Goal: Information Seeking & Learning: Learn about a topic

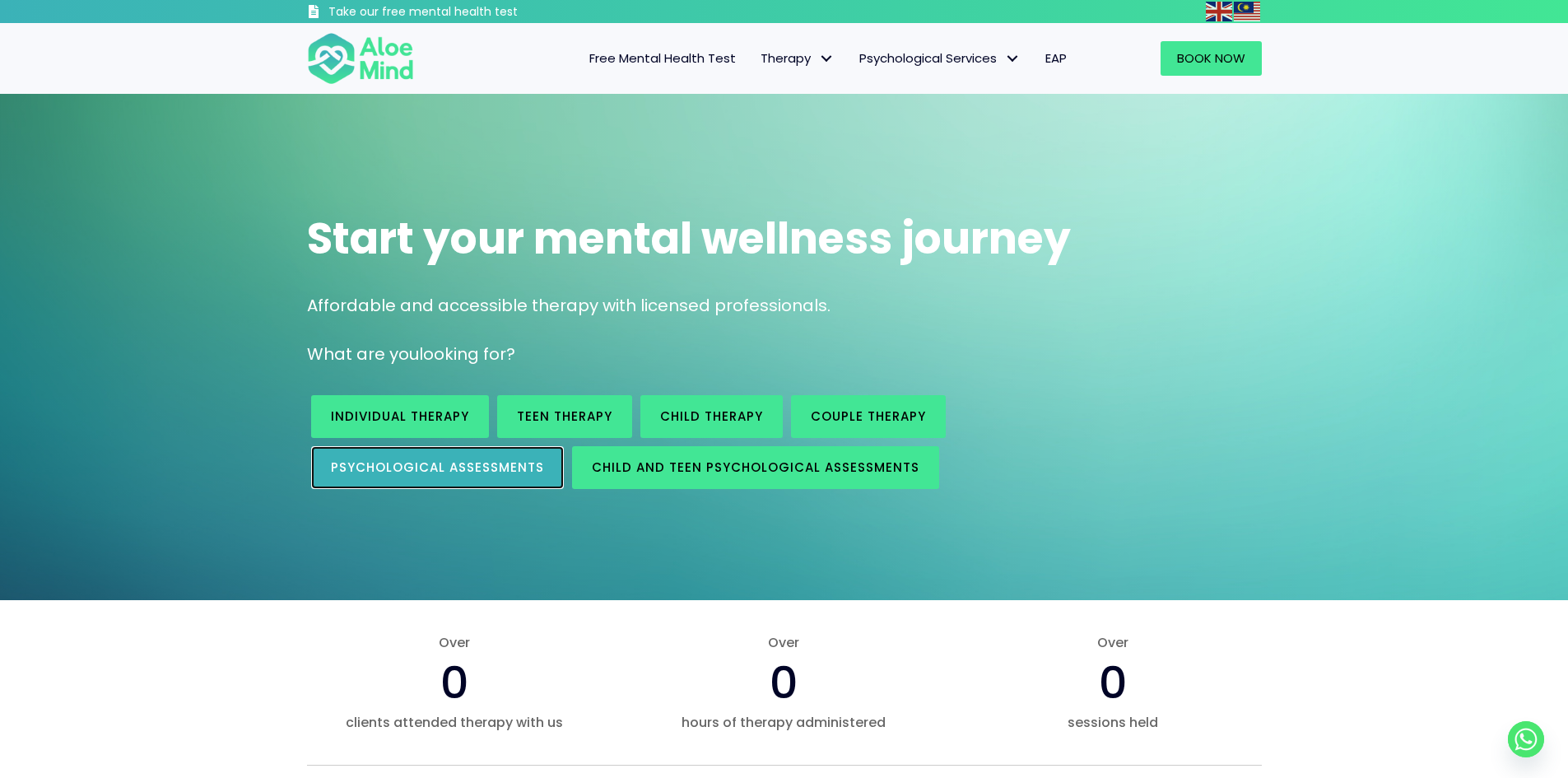
click at [525, 468] on span "Psychological assessments" at bounding box center [437, 467] width 213 height 18
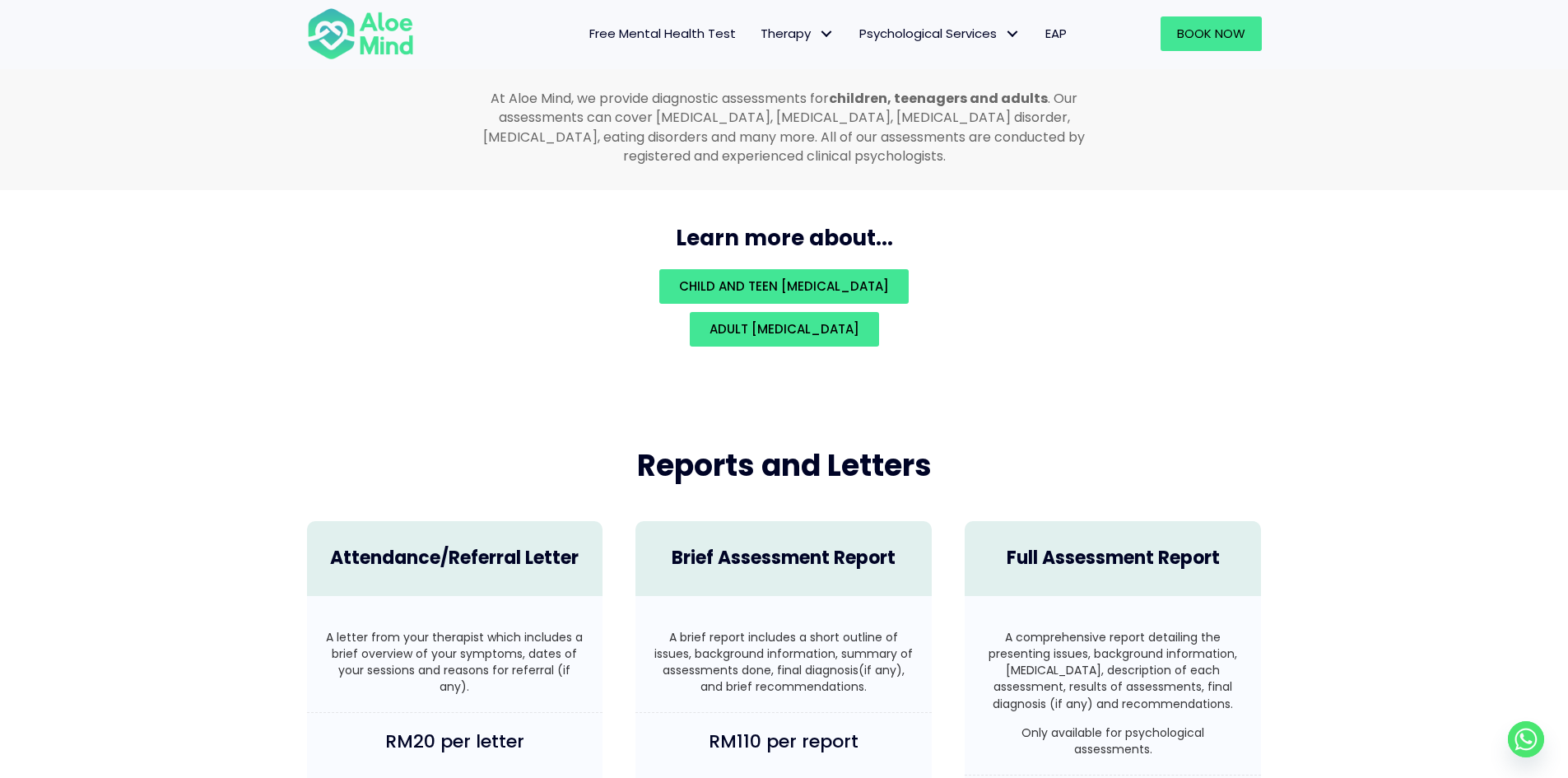
scroll to position [3577, 0]
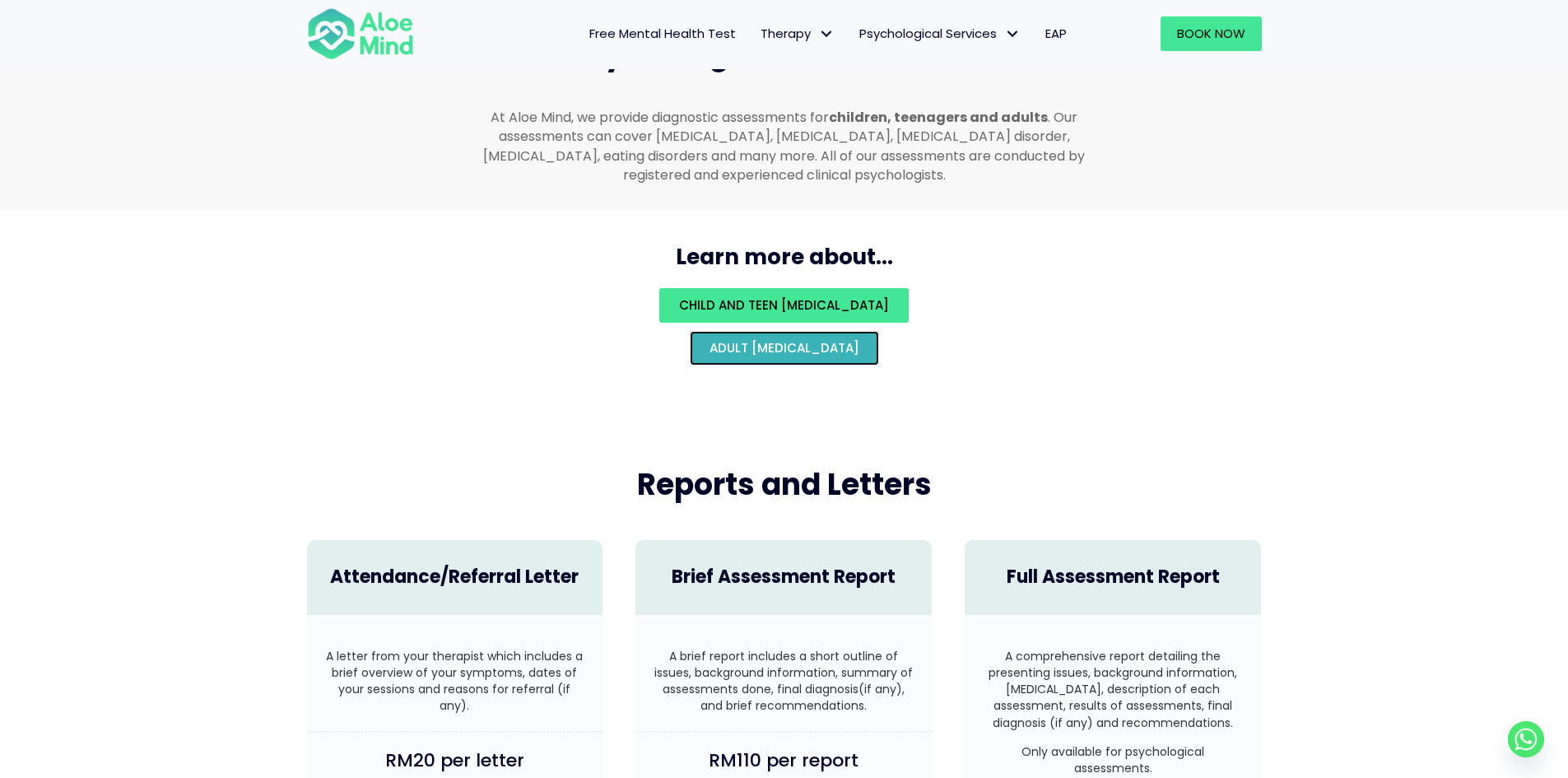
click at [767, 339] on span "Adult [MEDICAL_DATA]" at bounding box center [784, 348] width 150 height 18
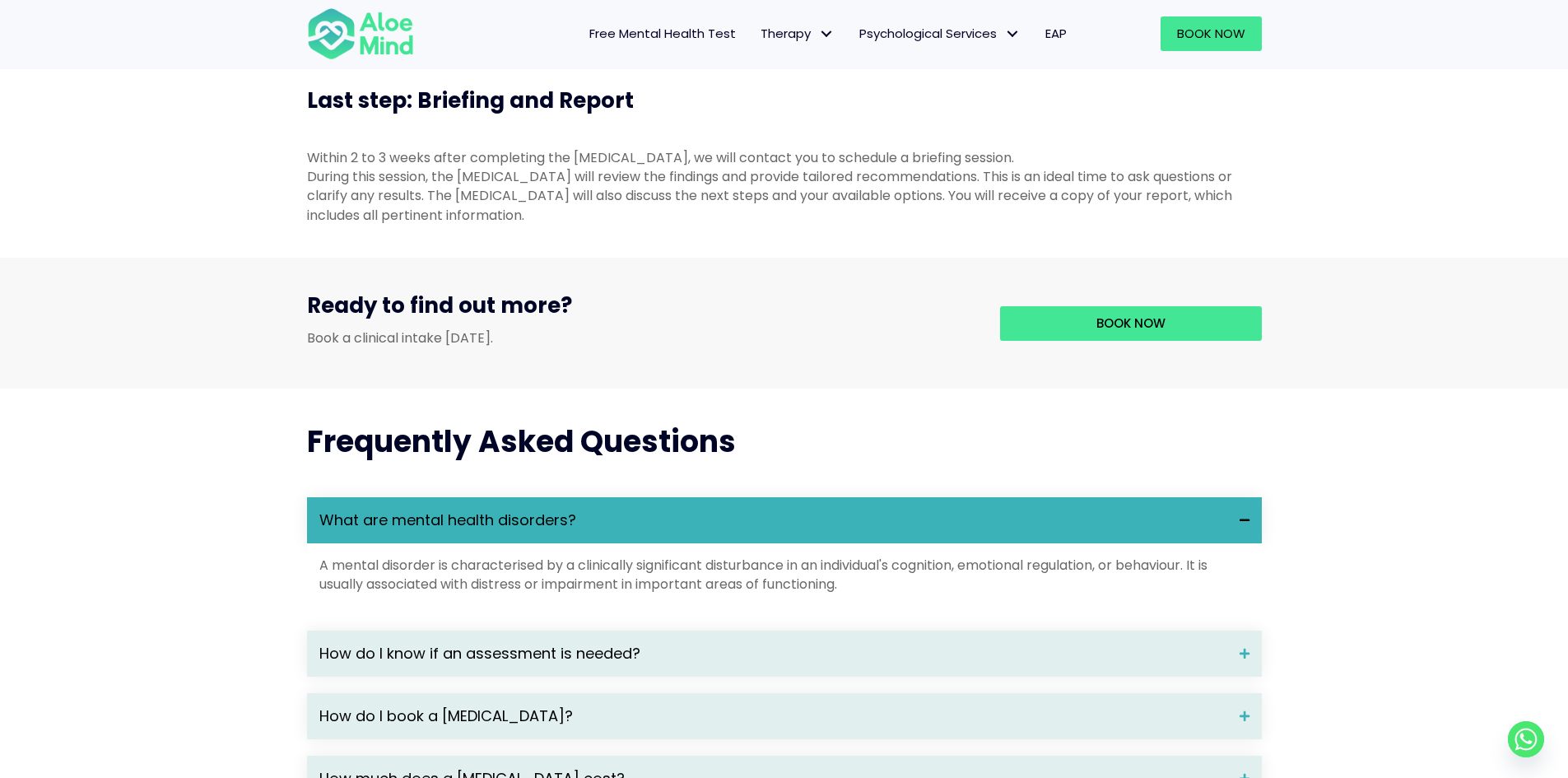
scroll to position [1892, 0]
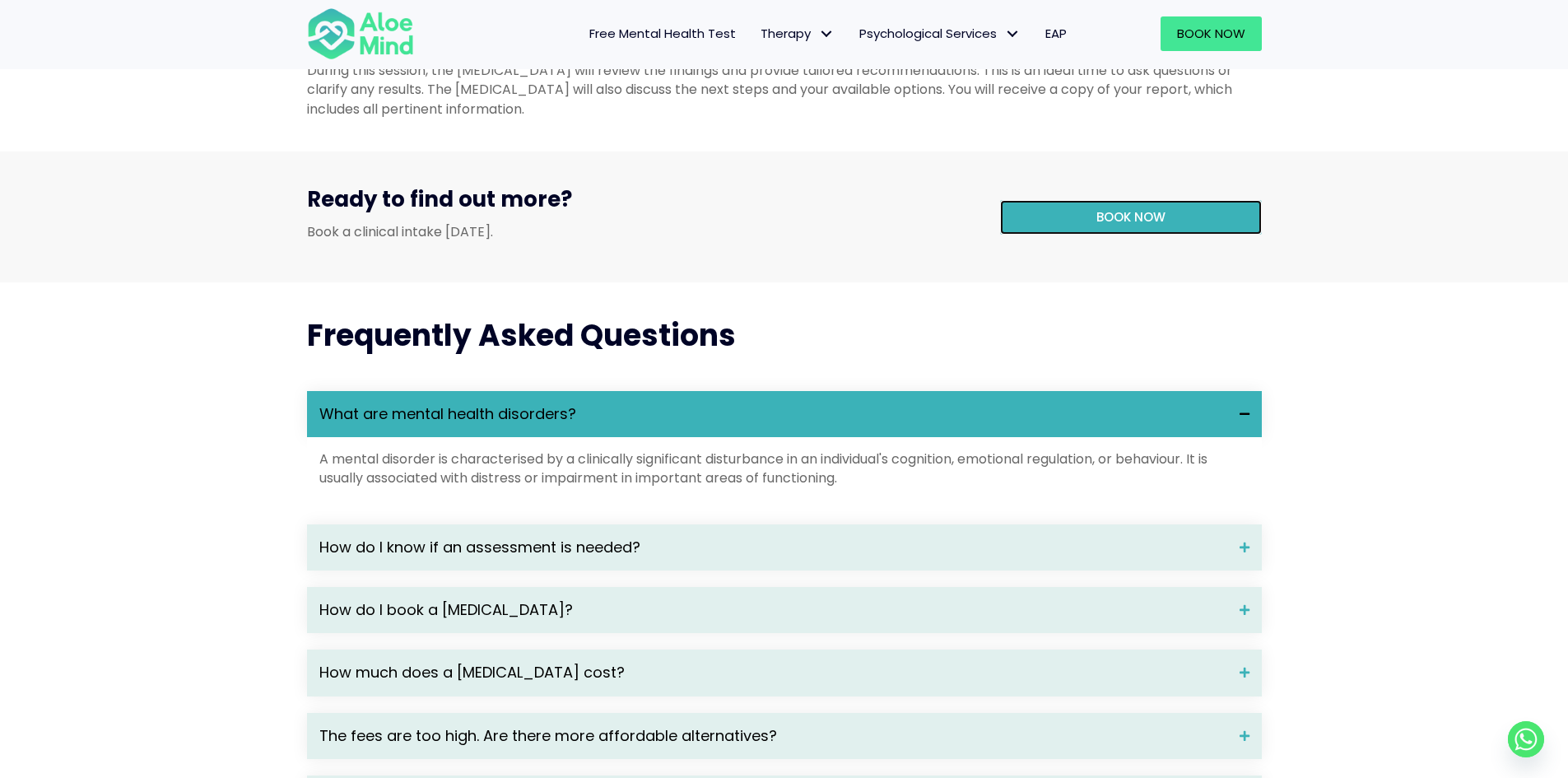
click at [1121, 225] on span "Book now" at bounding box center [1131, 217] width 69 height 18
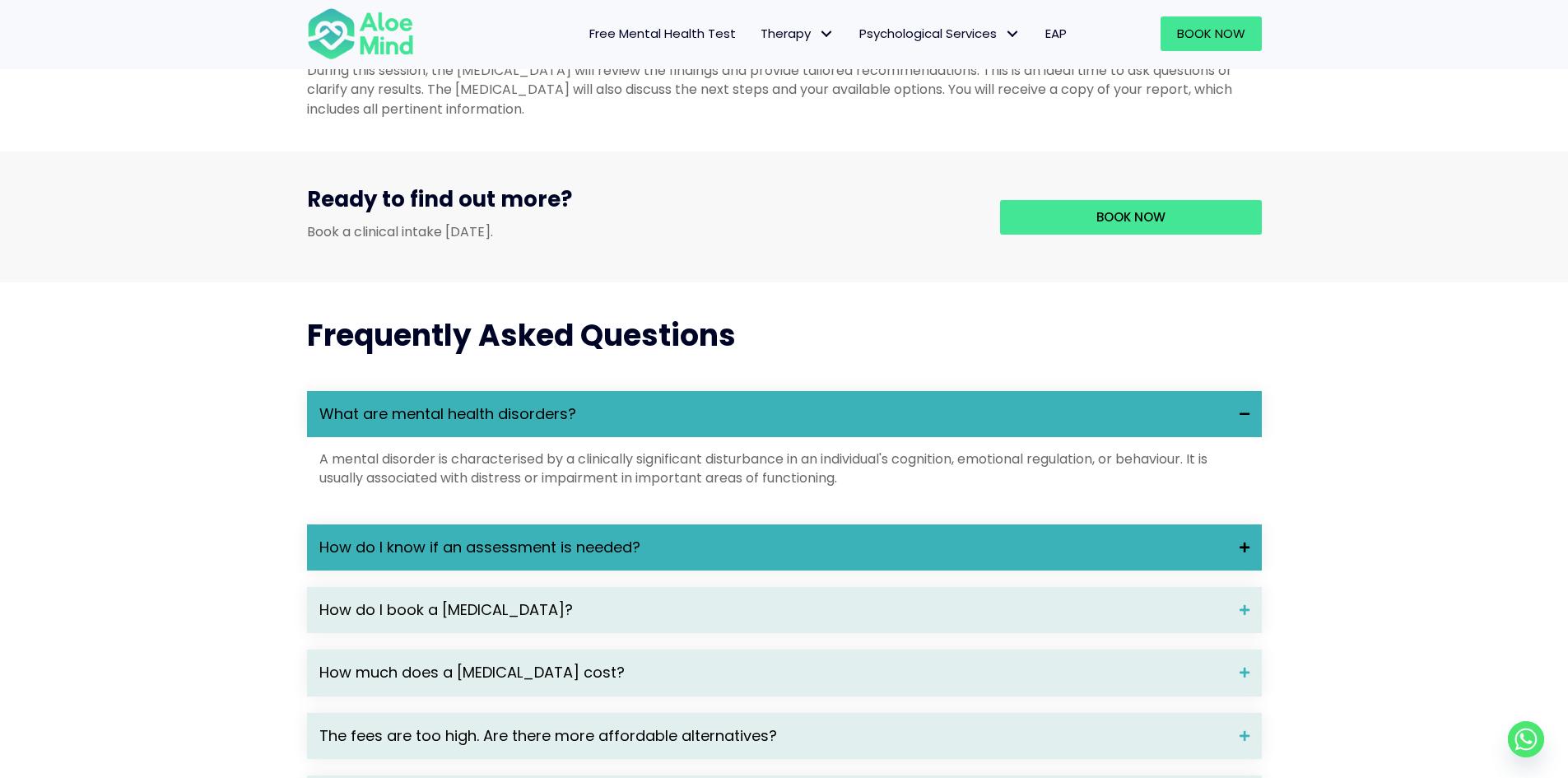
click at [734, 558] on span "How do I know if an assessment is needed?" at bounding box center [774, 548] width 908 height 21
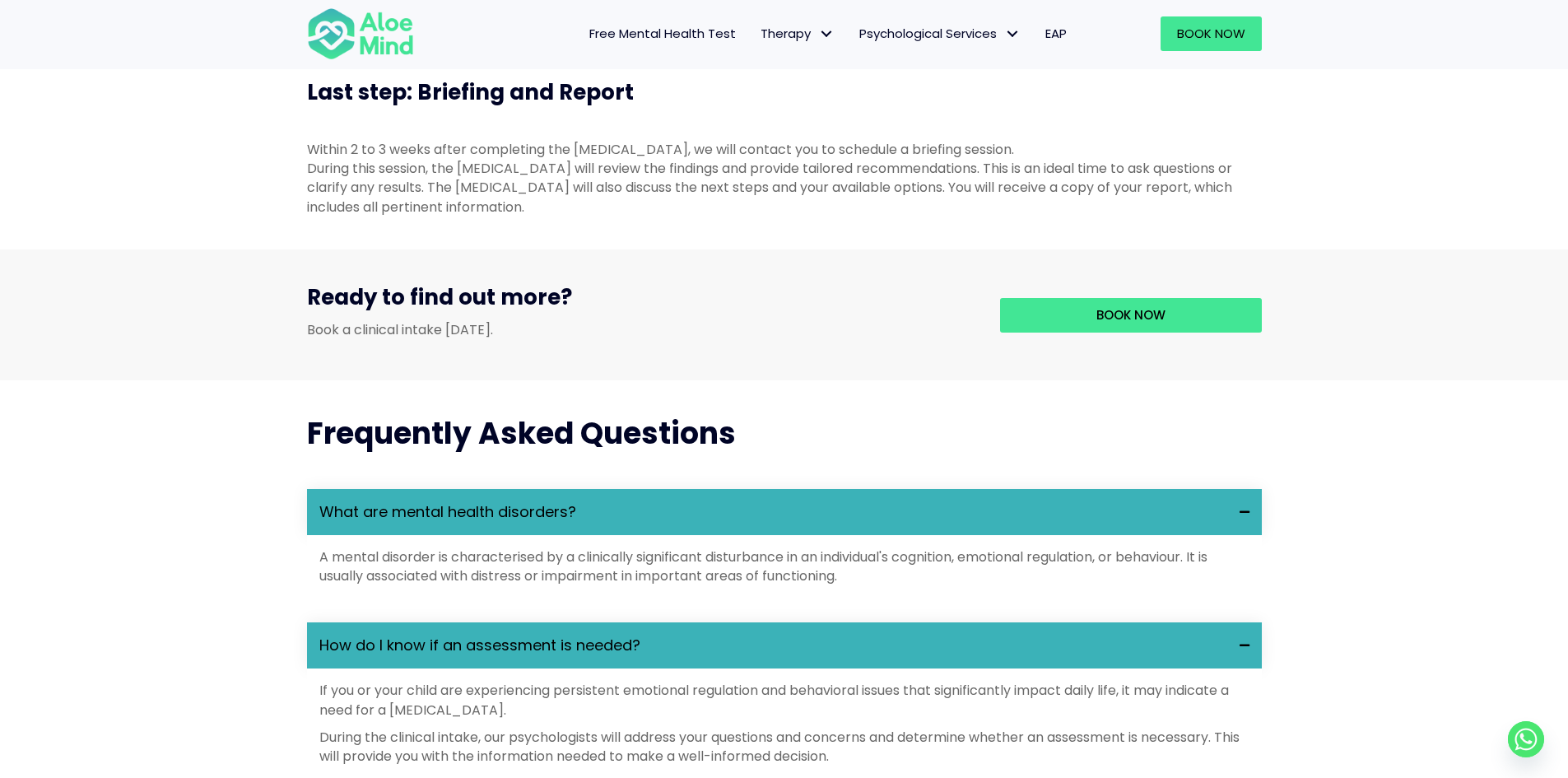
scroll to position [1975, 0]
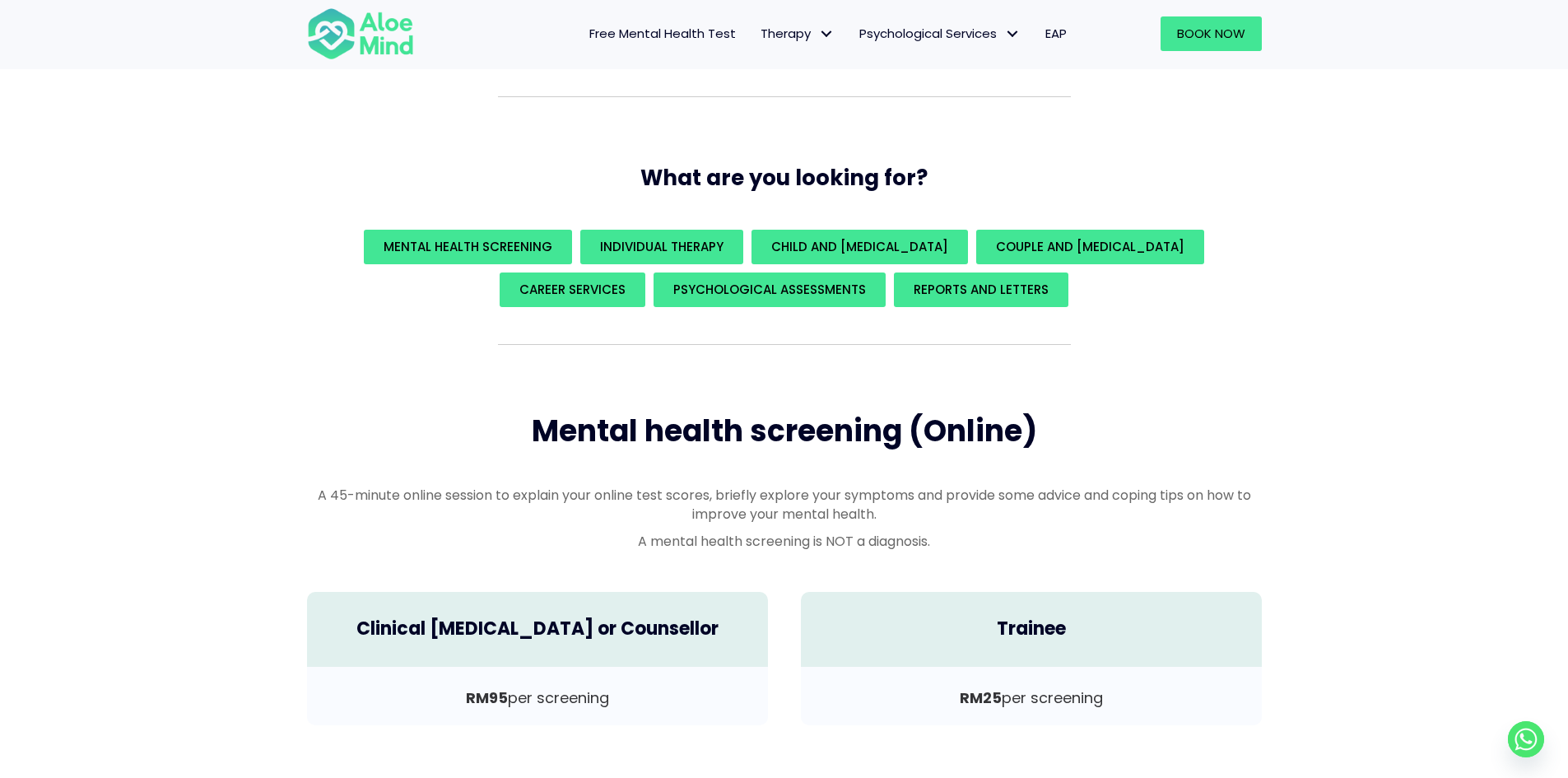
scroll to position [164, 0]
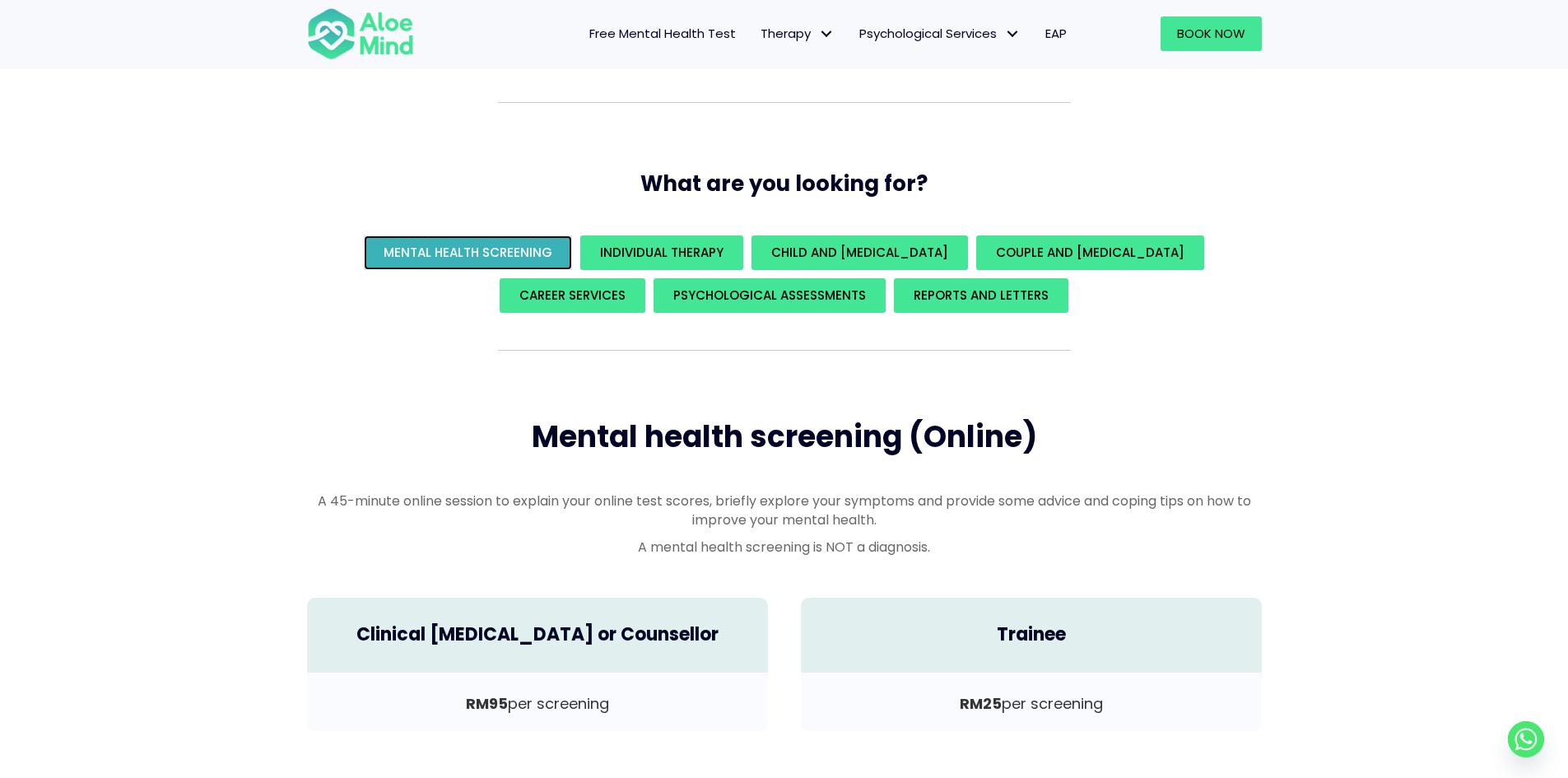
click at [548, 243] on link "Mental Health Screening" at bounding box center [468, 253] width 208 height 34
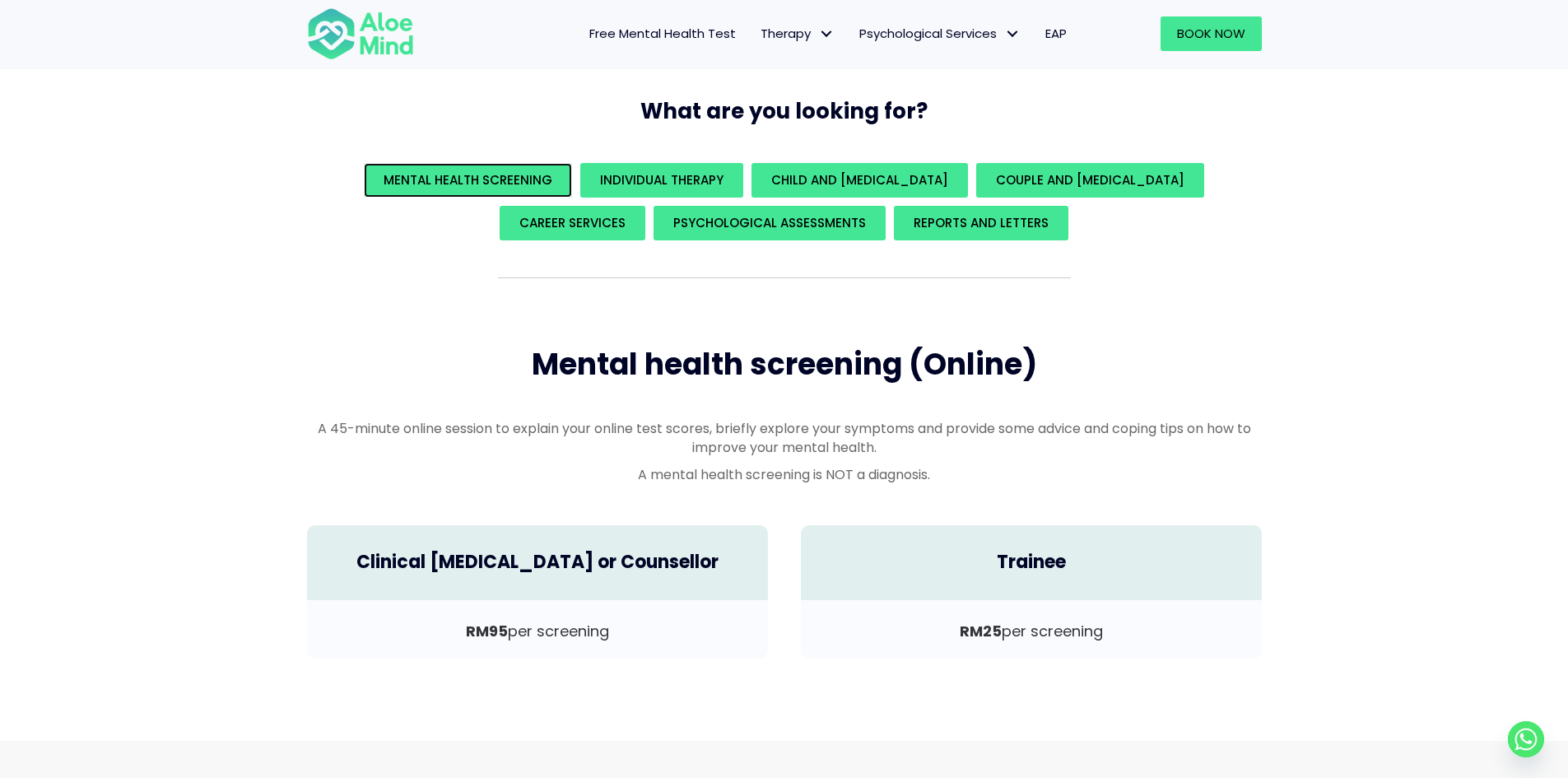
scroll to position [236, 0]
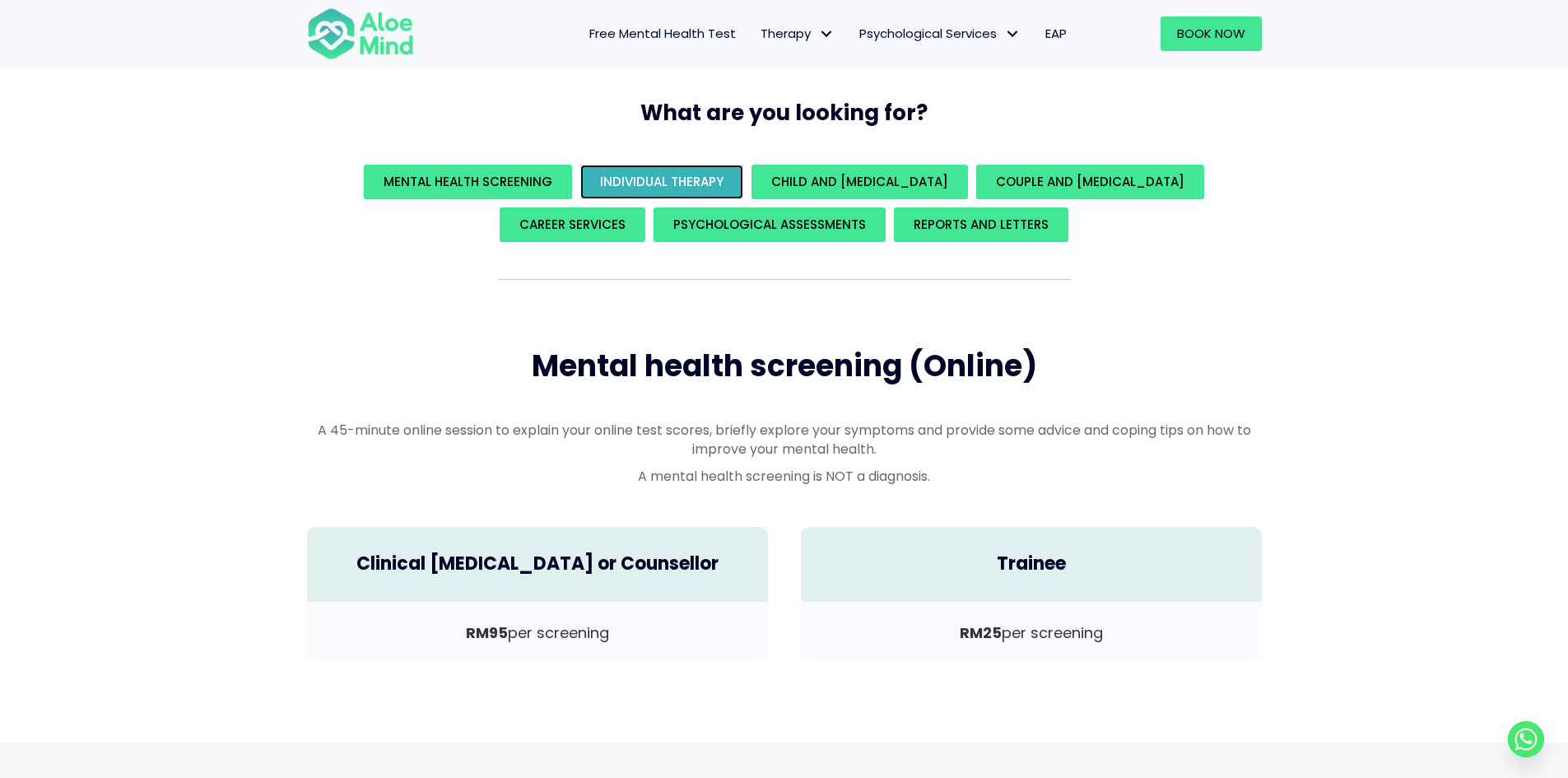
click at [703, 190] on span "Individual Therapy" at bounding box center [662, 182] width 124 height 18
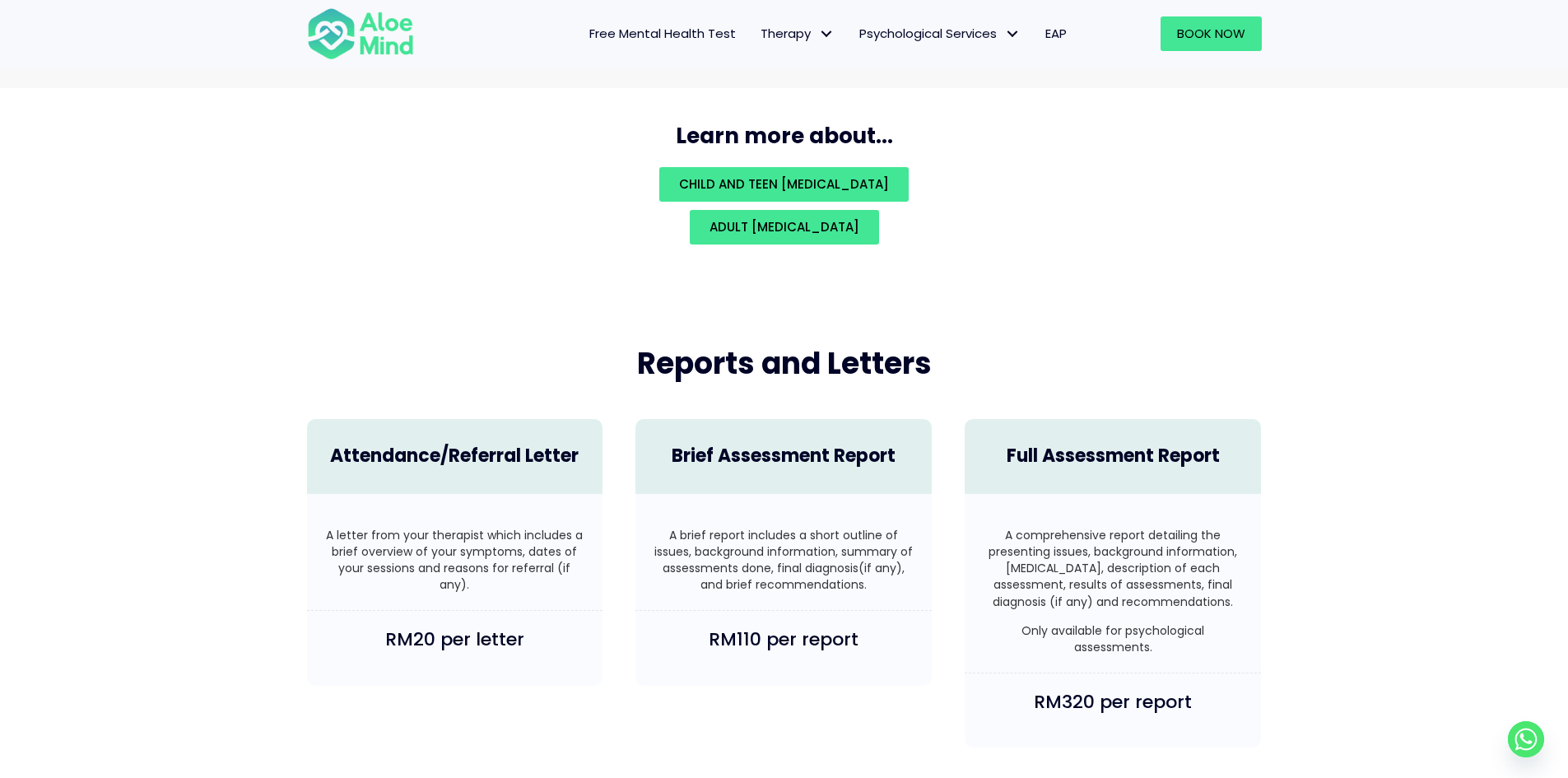
scroll to position [3703, 0]
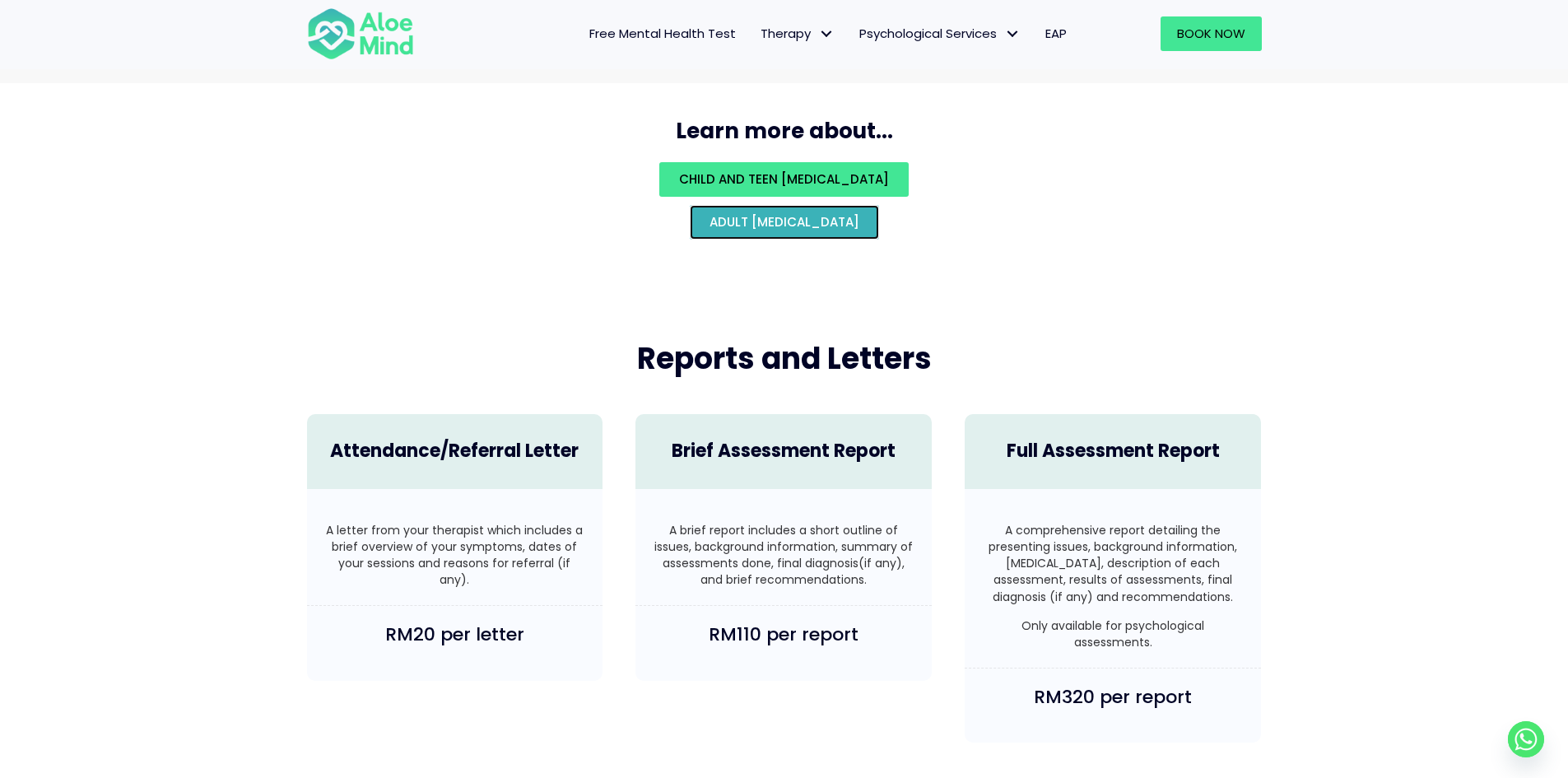
click at [818, 213] on span "Adult psychological assessment" at bounding box center [784, 222] width 150 height 18
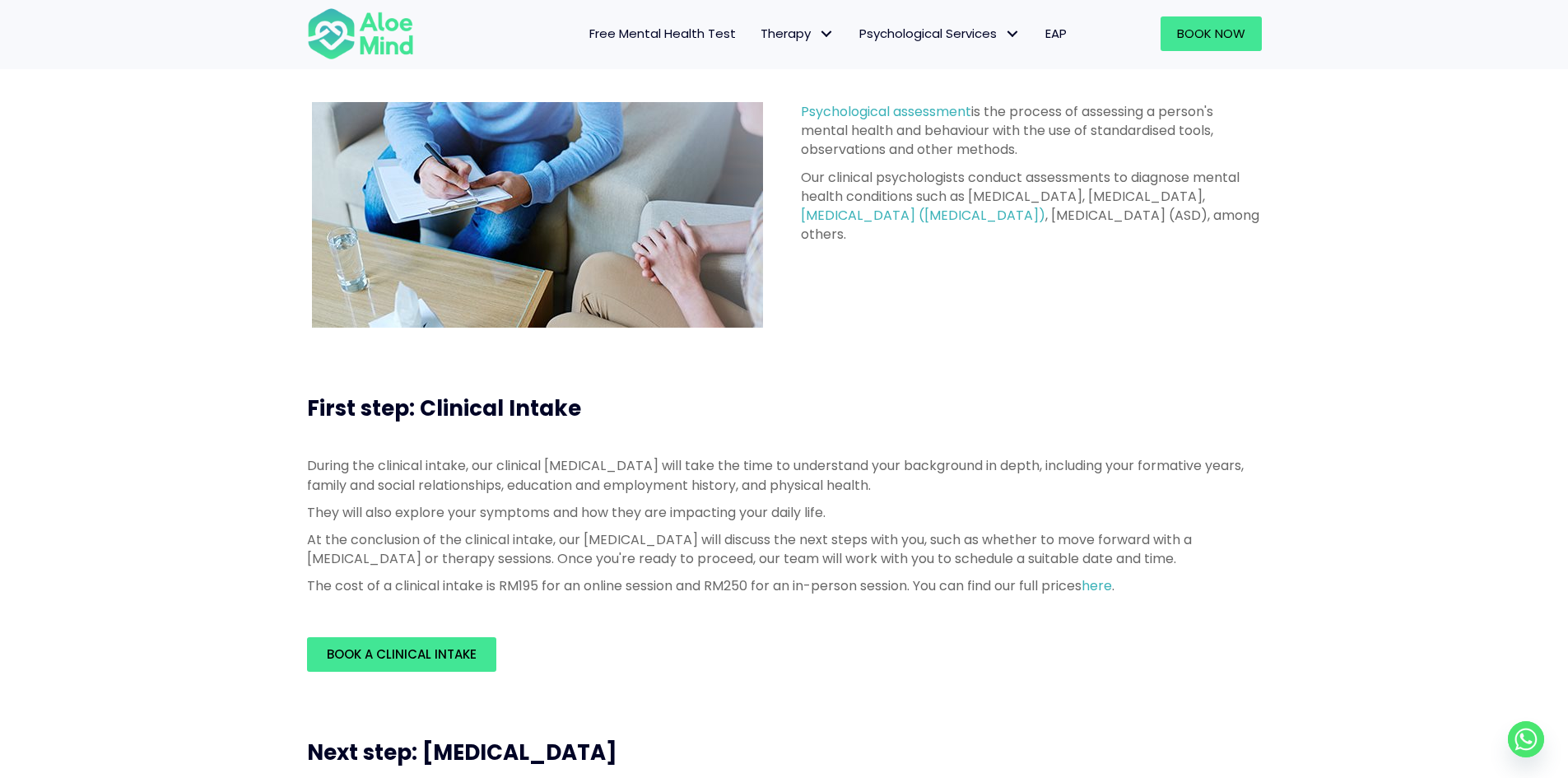
scroll to position [247, 0]
